Goal: Task Accomplishment & Management: Manage account settings

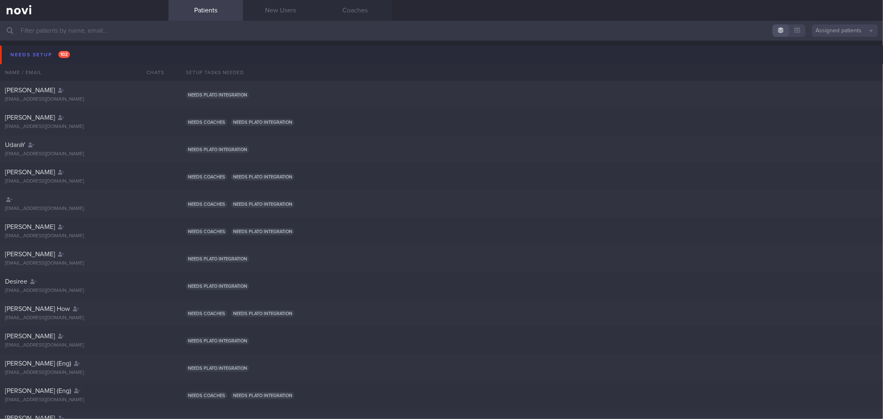
click at [96, 53] on button "Needs setup 102" at bounding box center [442, 55] width 885 height 19
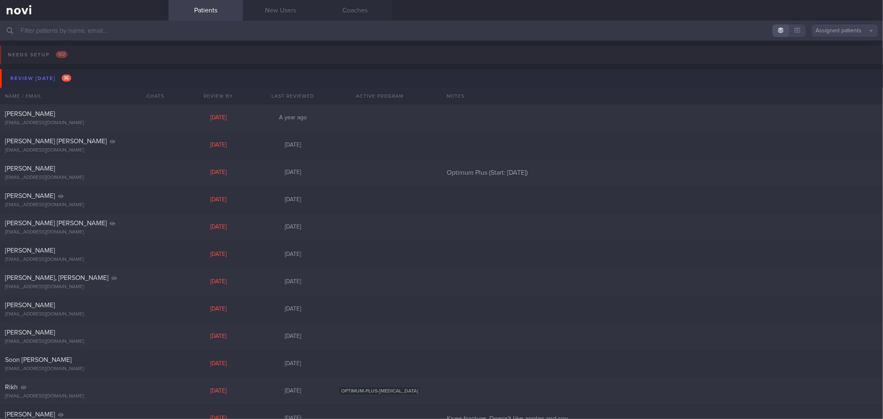
click at [86, 75] on button "Review [DATE] 36" at bounding box center [442, 78] width 885 height 19
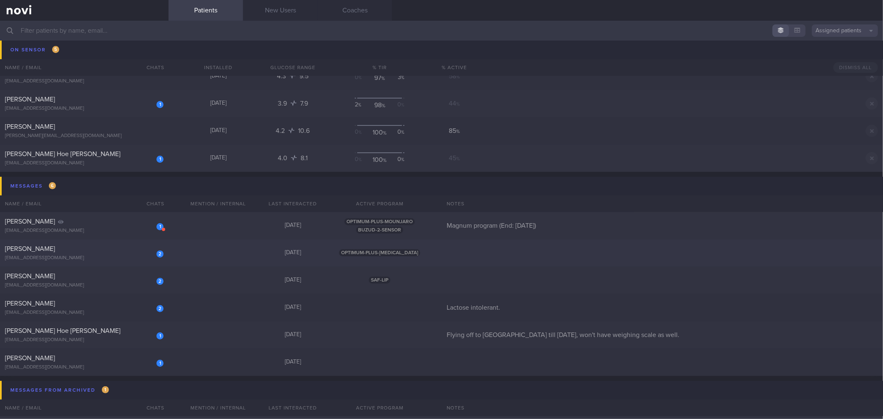
scroll to position [92, 0]
click at [139, 221] on div "[PERSON_NAME]" at bounding box center [83, 222] width 156 height 8
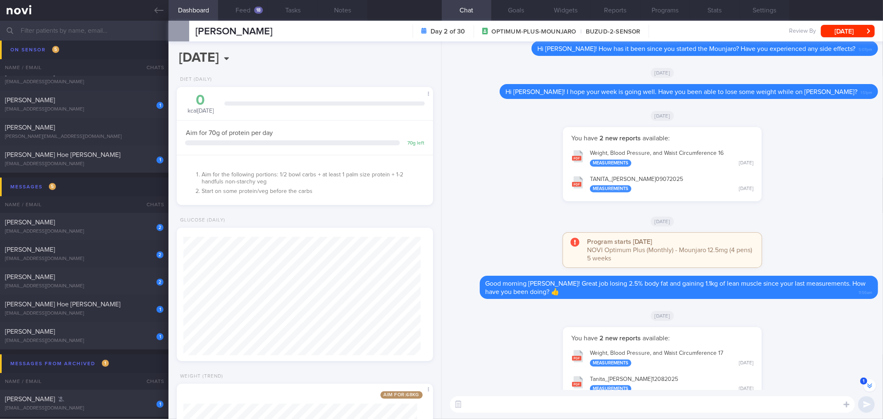
scroll to position [-322, 0]
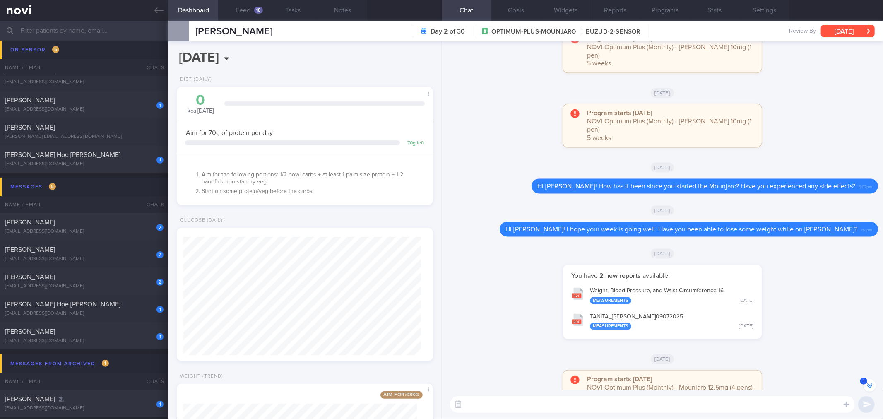
click at [841, 30] on button "[DATE]" at bounding box center [848, 31] width 54 height 12
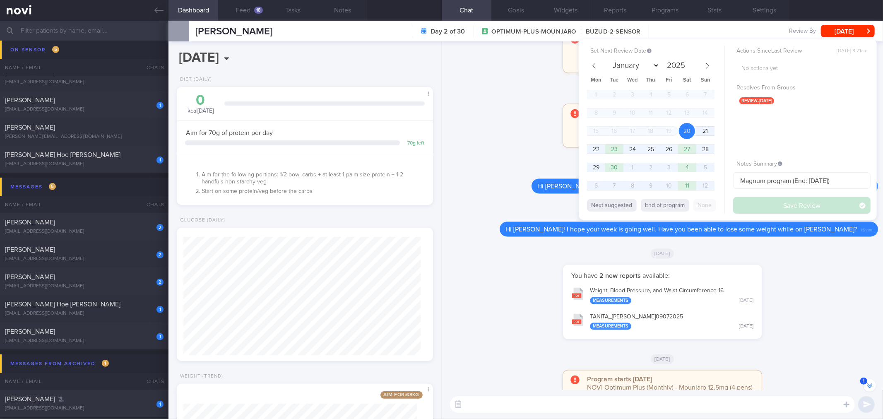
drag, startPoint x: 668, startPoint y: 206, endPoint x: 724, endPoint y: 206, distance: 56.7
click at [668, 206] on button "End of program" at bounding box center [665, 205] width 48 height 12
select select "9"
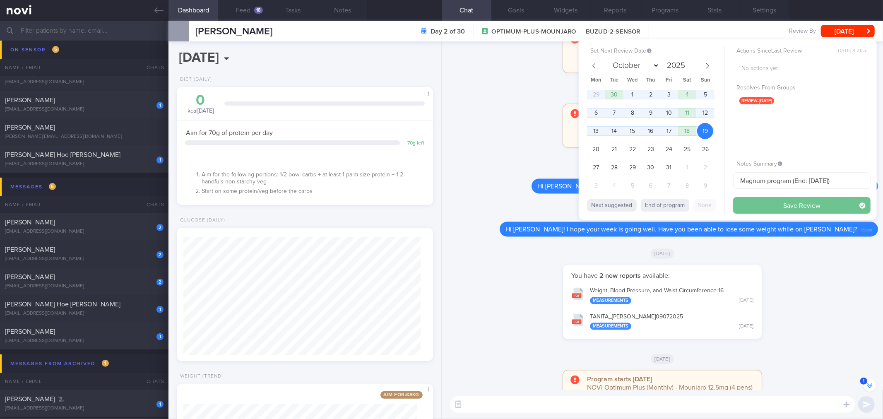
click at [775, 201] on button "Save Review" at bounding box center [801, 205] width 137 height 17
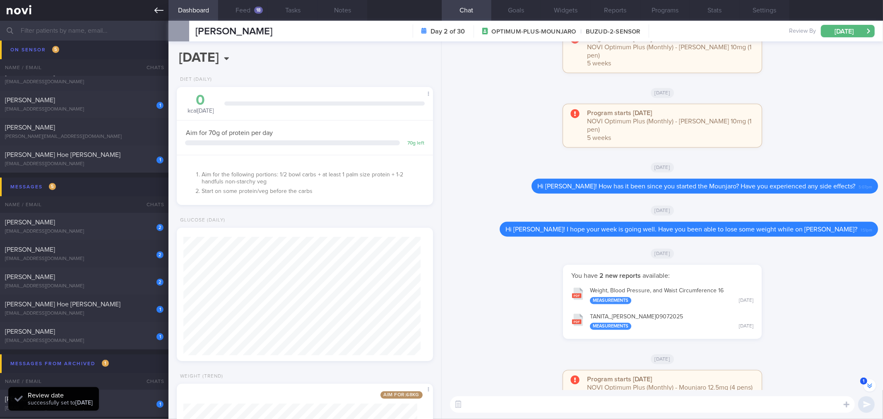
scroll to position [118, 237]
click at [164, 11] on link at bounding box center [84, 10] width 168 height 21
